Goal: Information Seeking & Learning: Find specific fact

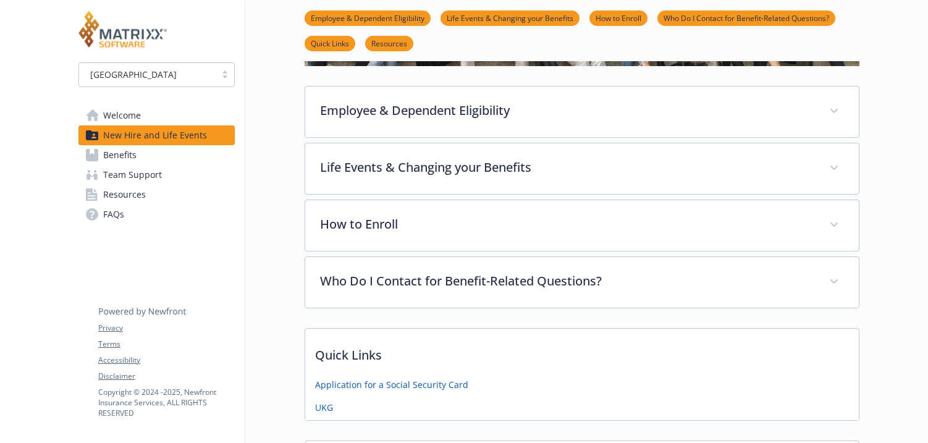
scroll to position [174, 0]
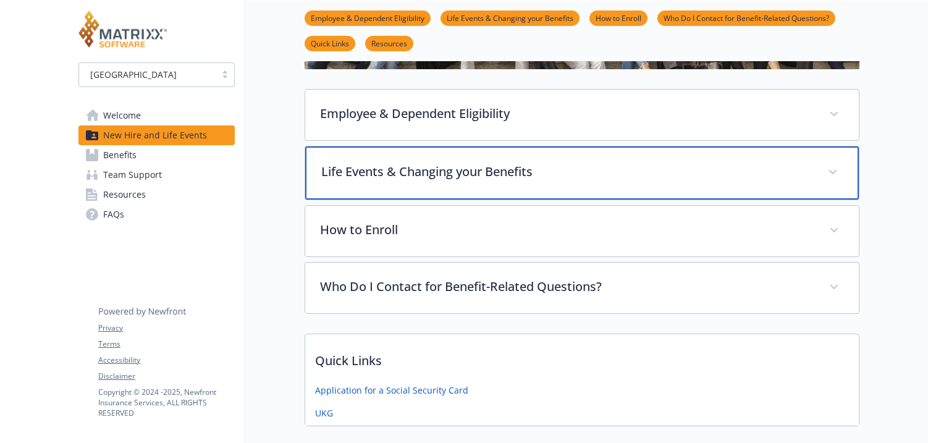
click at [439, 188] on div "Life Events & Changing your Benefits" at bounding box center [582, 172] width 554 height 53
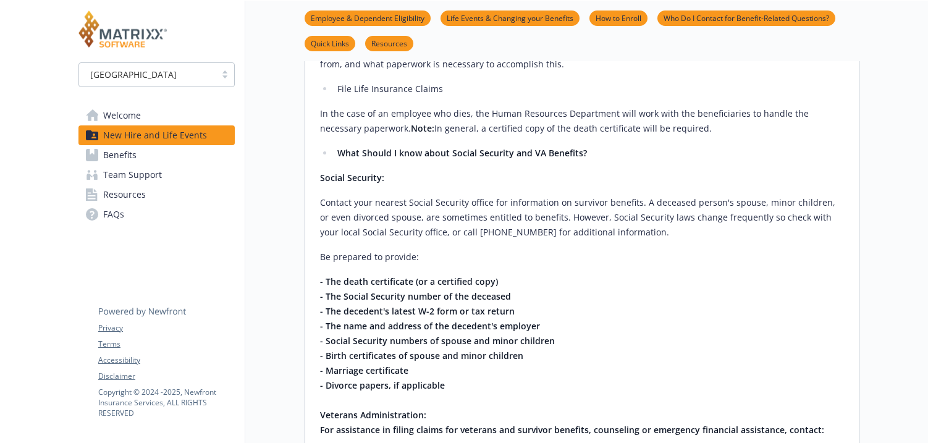
scroll to position [2559, 0]
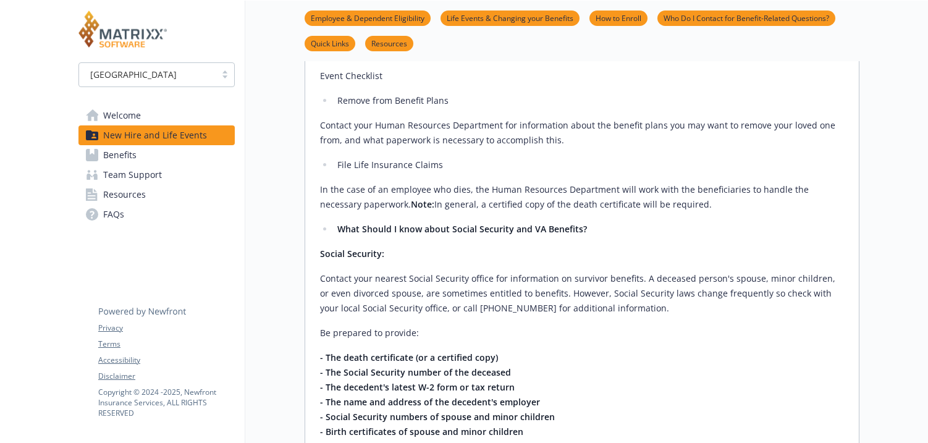
click at [109, 196] on span "Resources" at bounding box center [124, 195] width 43 height 20
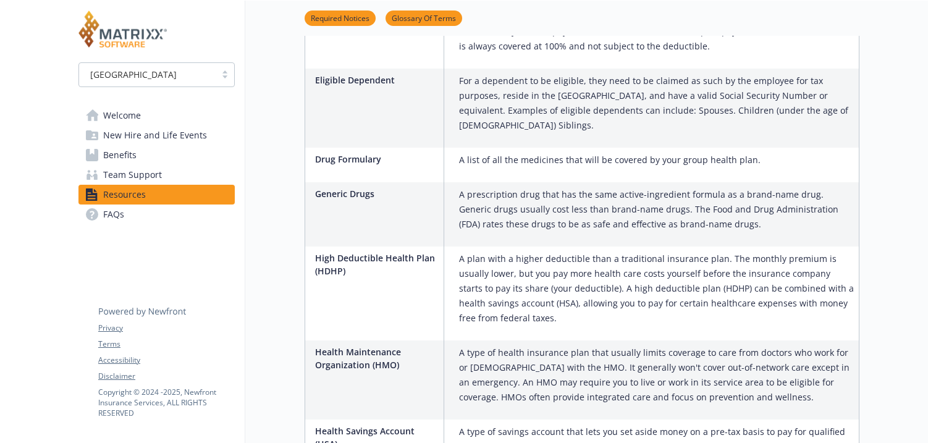
click at [109, 219] on span "FAQs" at bounding box center [113, 215] width 21 height 20
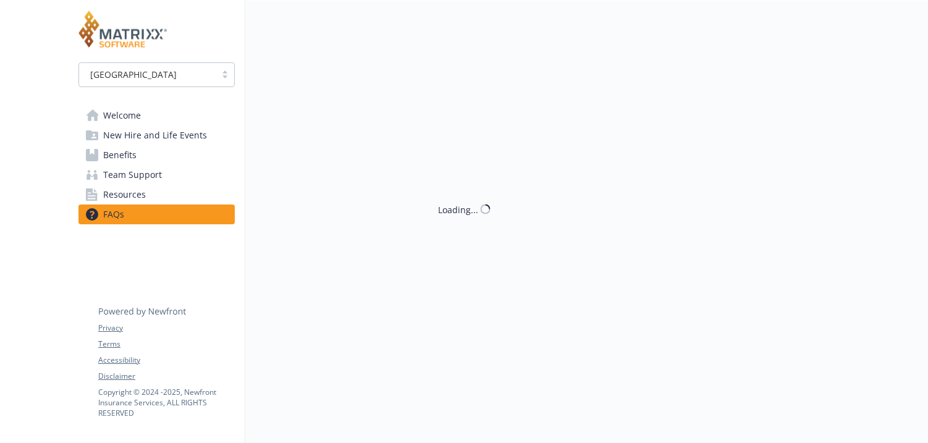
scroll to position [44, 0]
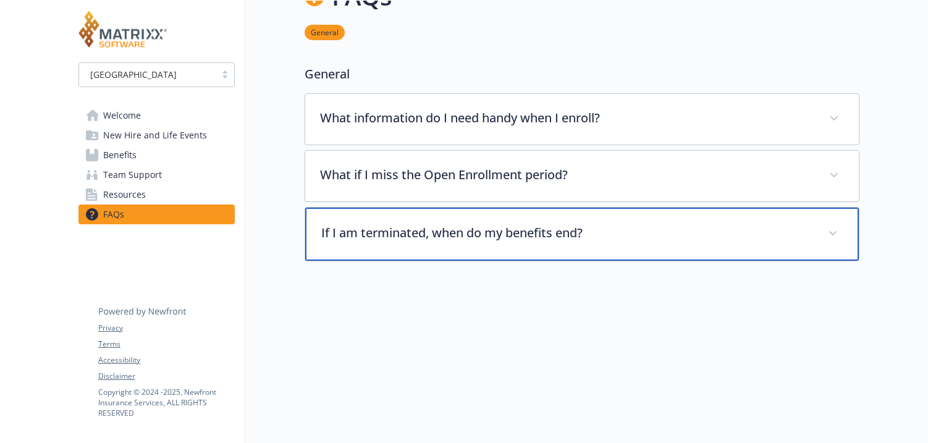
click at [444, 232] on p "If I am terminated, when do my benefits end?" at bounding box center [567, 233] width 492 height 19
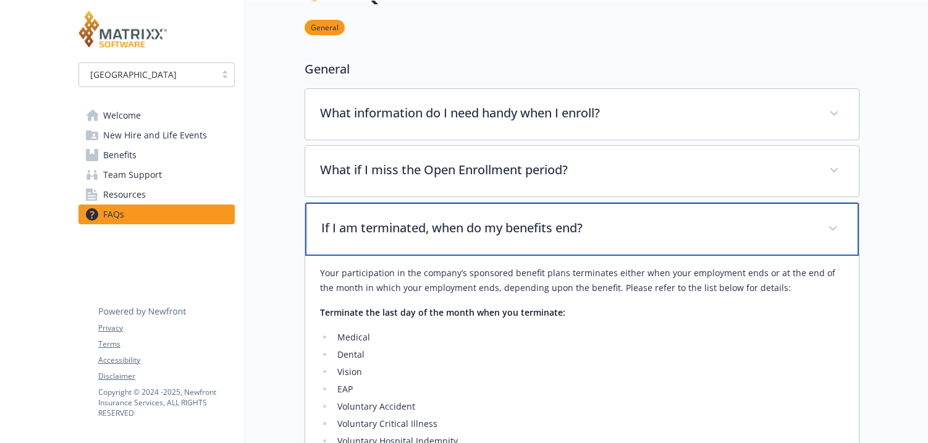
scroll to position [40, 0]
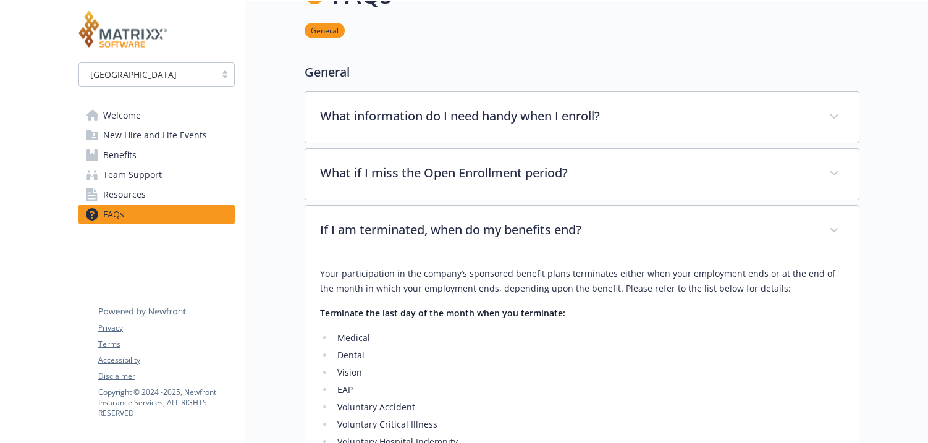
click at [434, 310] on strong "Terminate the last day of the month when you terminate:" at bounding box center [442, 313] width 245 height 12
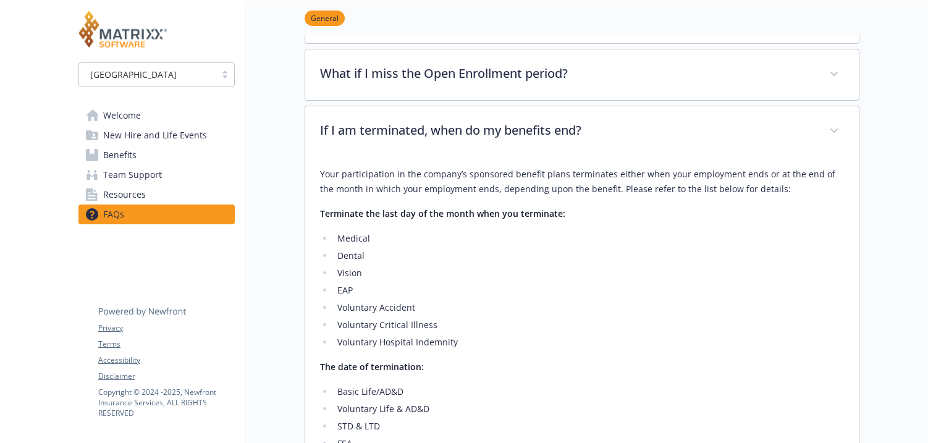
scroll to position [163, 0]
